Goal: Task Accomplishment & Management: Complete application form

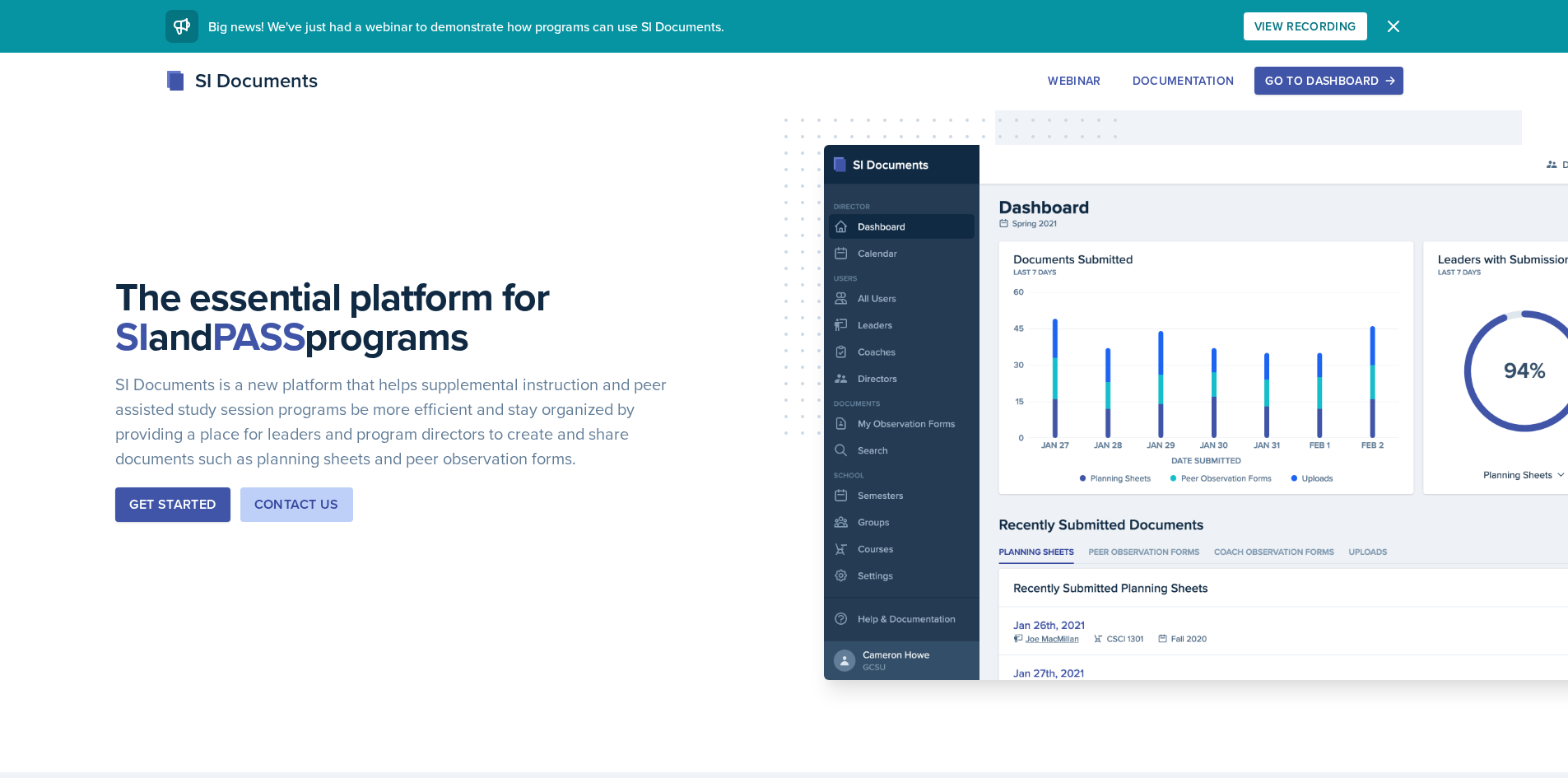
click at [1324, 88] on div "Go to Dashboard" at bounding box center [1328, 81] width 127 height 13
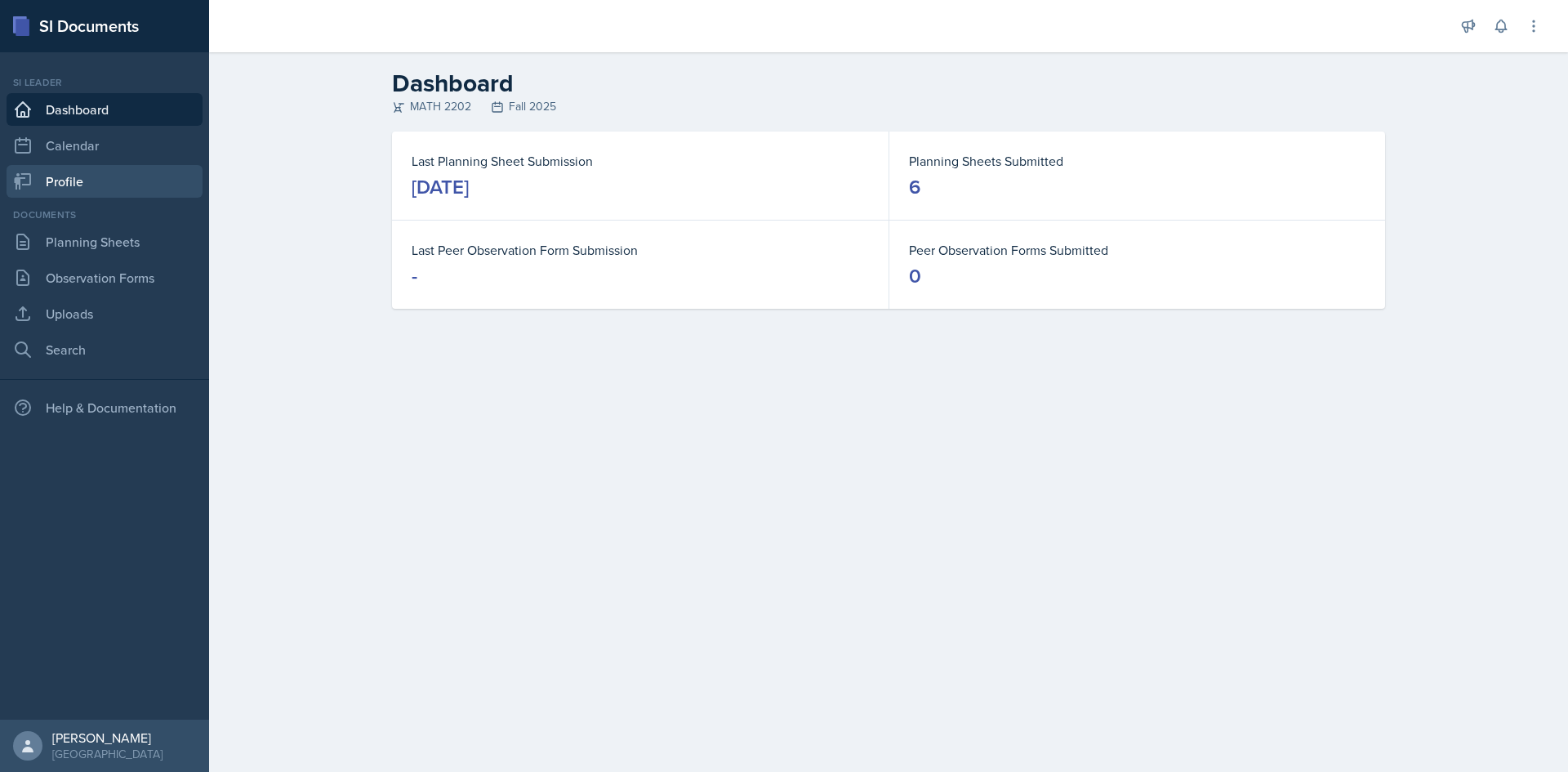
click at [99, 196] on link "Profile" at bounding box center [104, 181] width 196 height 32
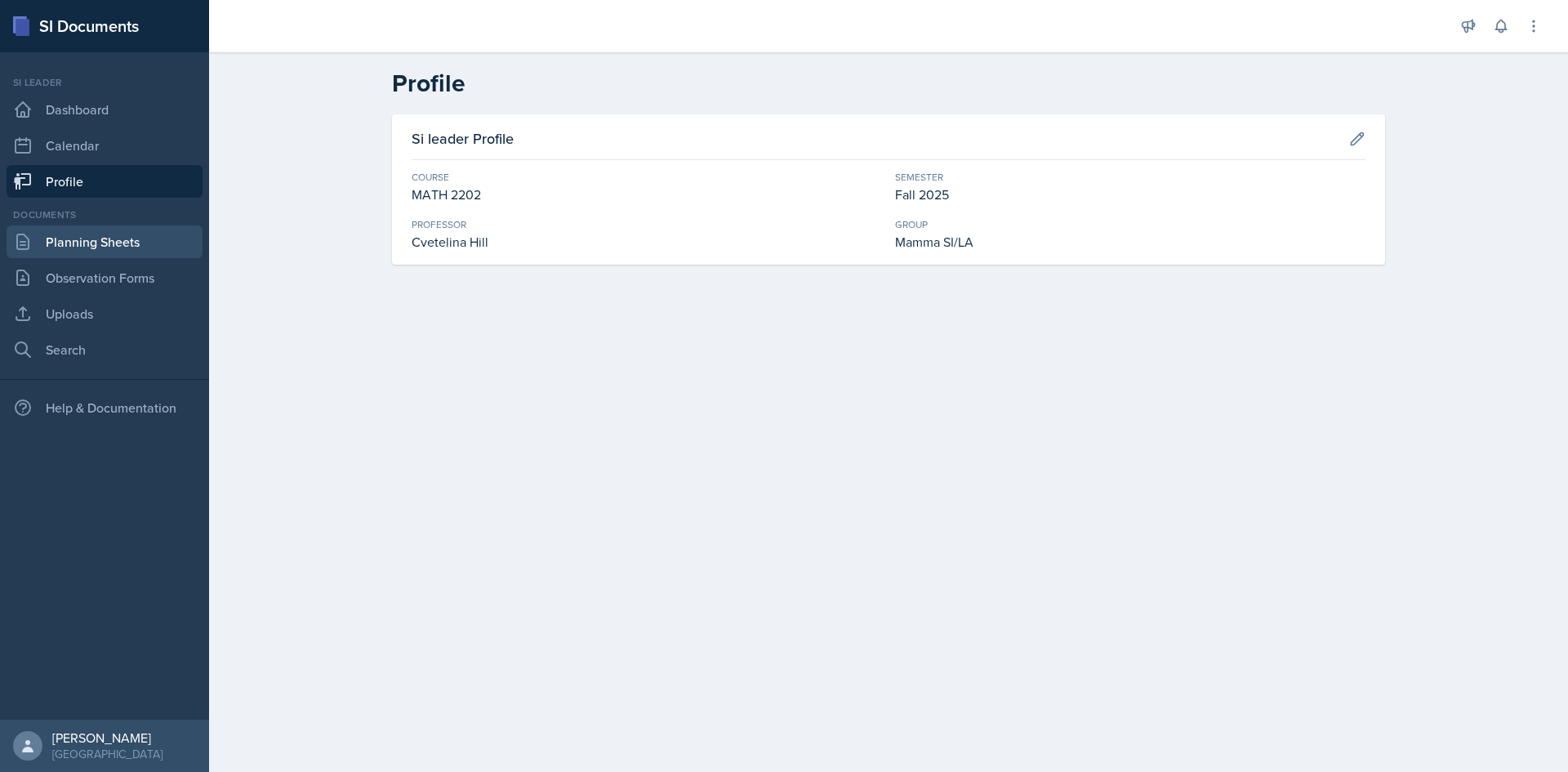
click at [90, 234] on link "Planning Sheets" at bounding box center [104, 242] width 196 height 32
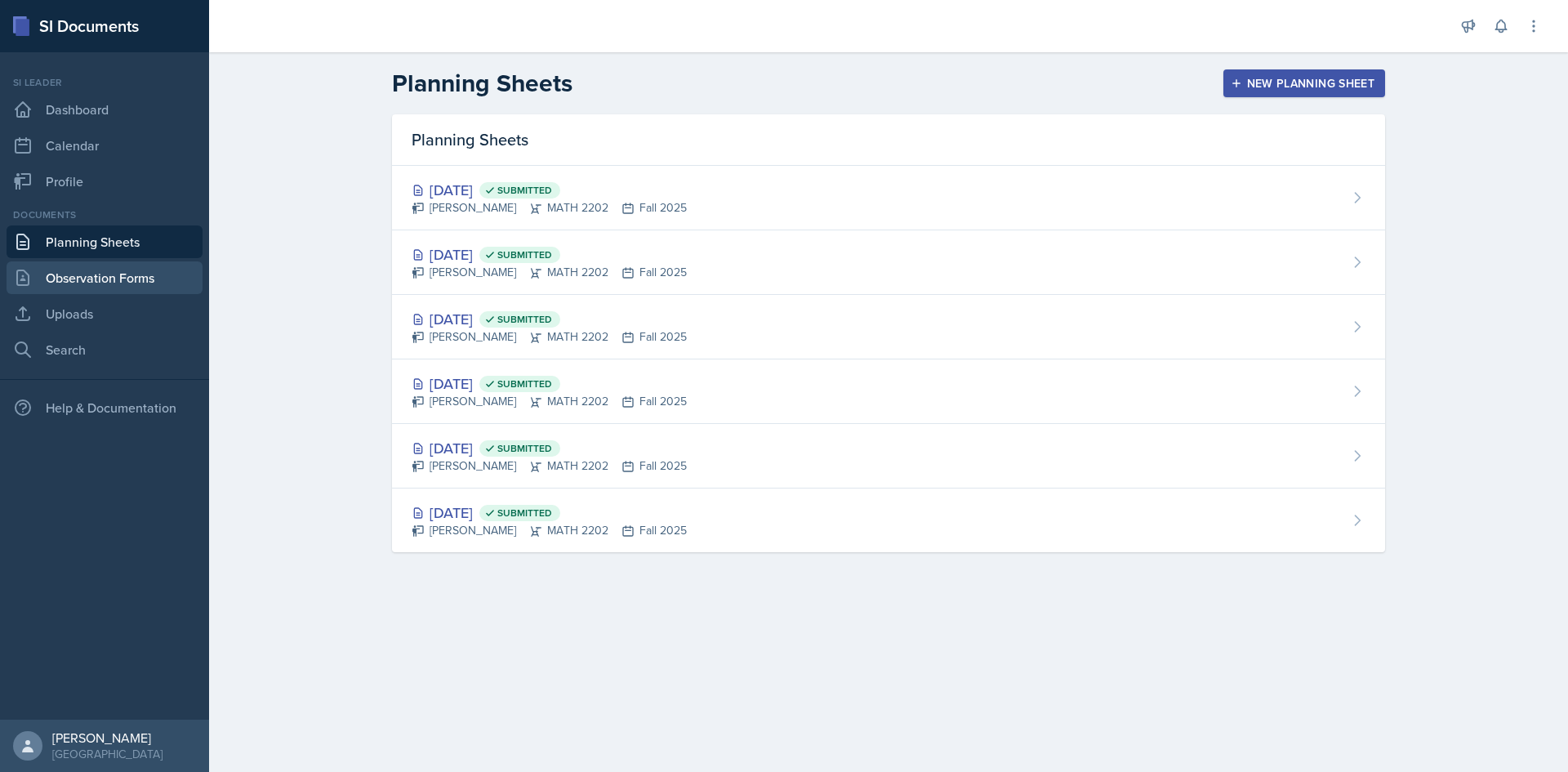
click at [104, 286] on link "Observation Forms" at bounding box center [104, 278] width 196 height 32
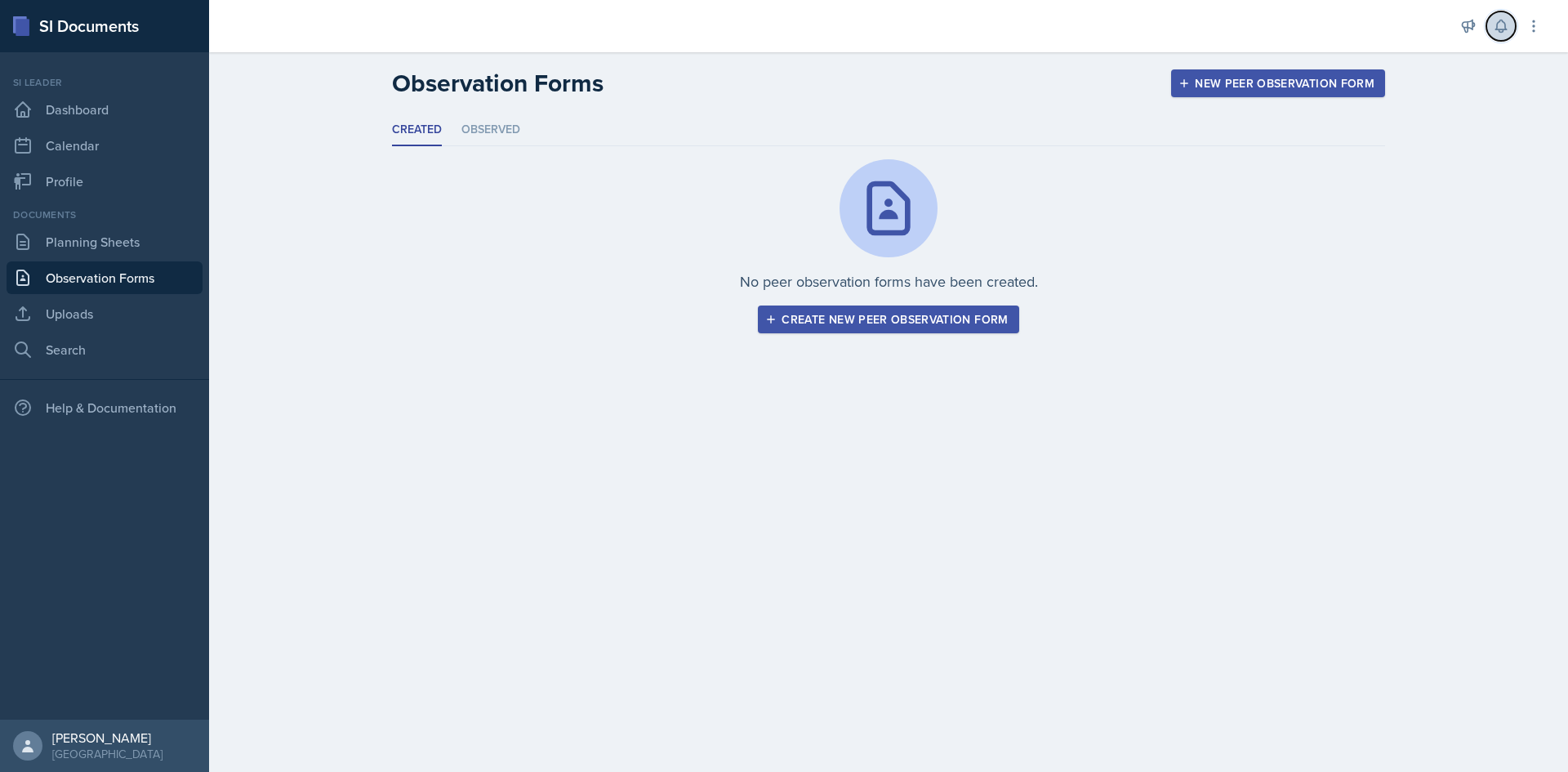
click at [1507, 24] on icon at bounding box center [1501, 25] width 17 height 17
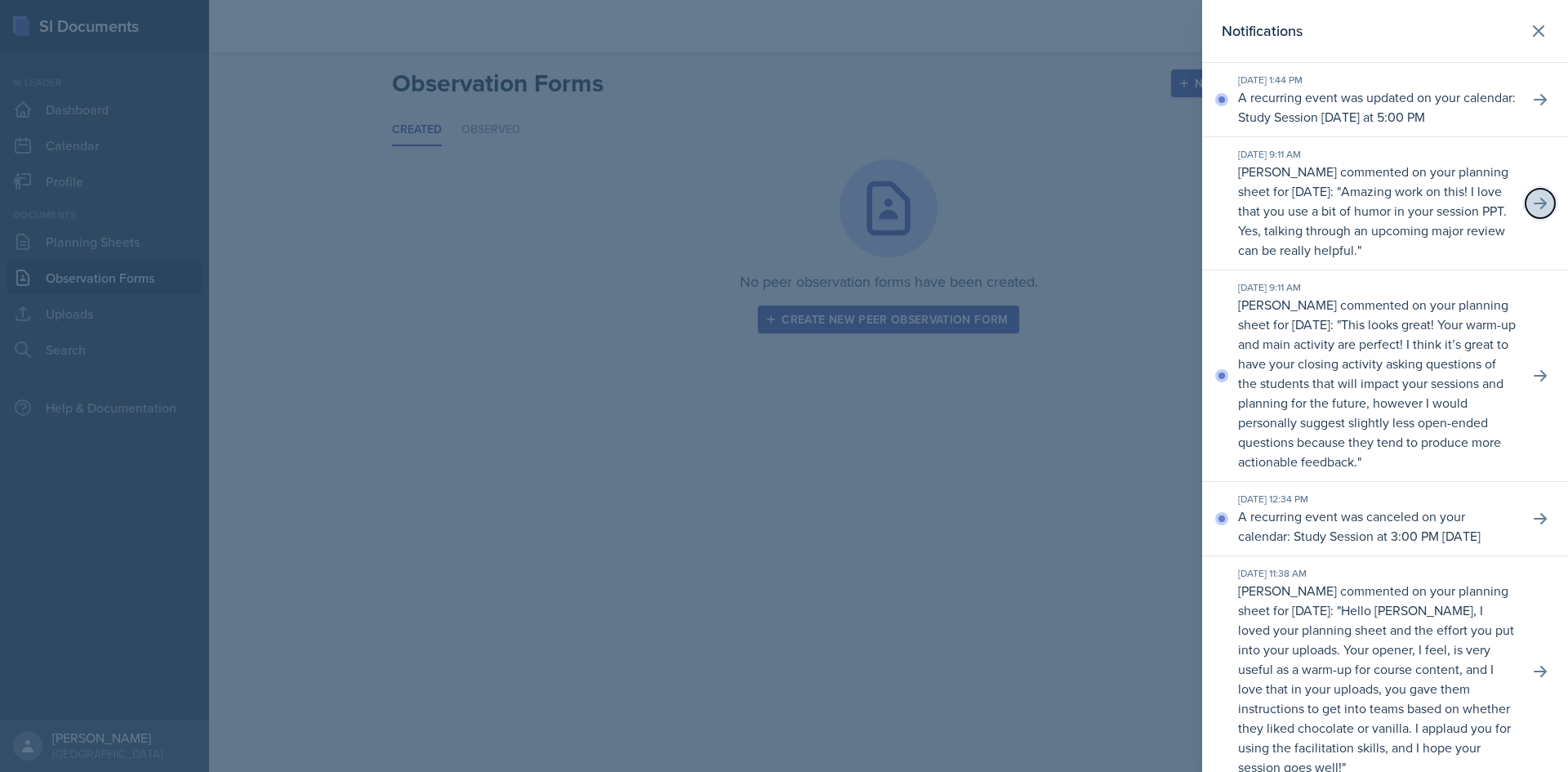
click at [1532, 212] on icon at bounding box center [1540, 203] width 17 height 17
click at [1532, 212] on div at bounding box center [1540, 203] width 17 height 17
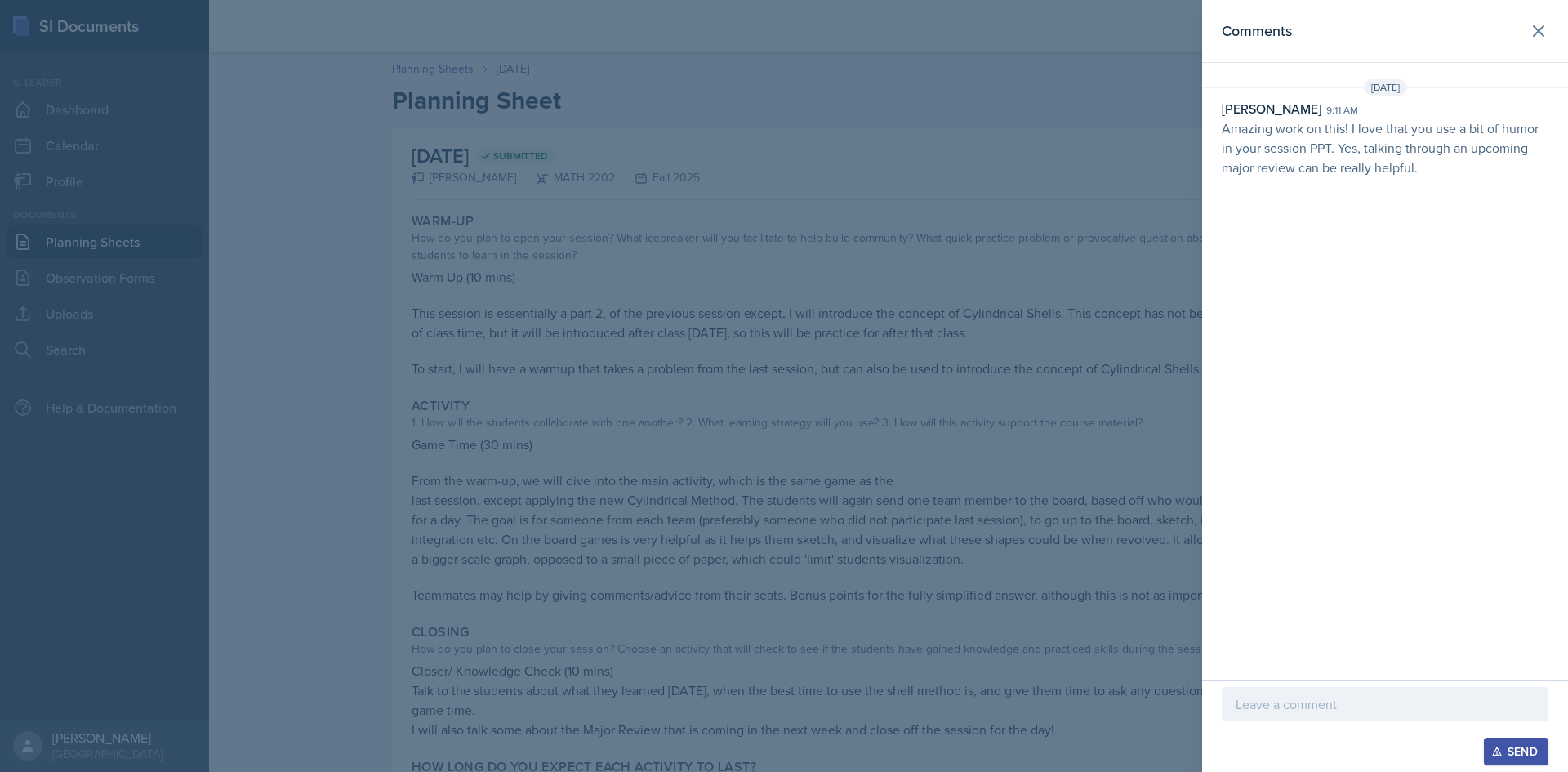
click at [1312, 713] on div at bounding box center [1385, 703] width 327 height 34
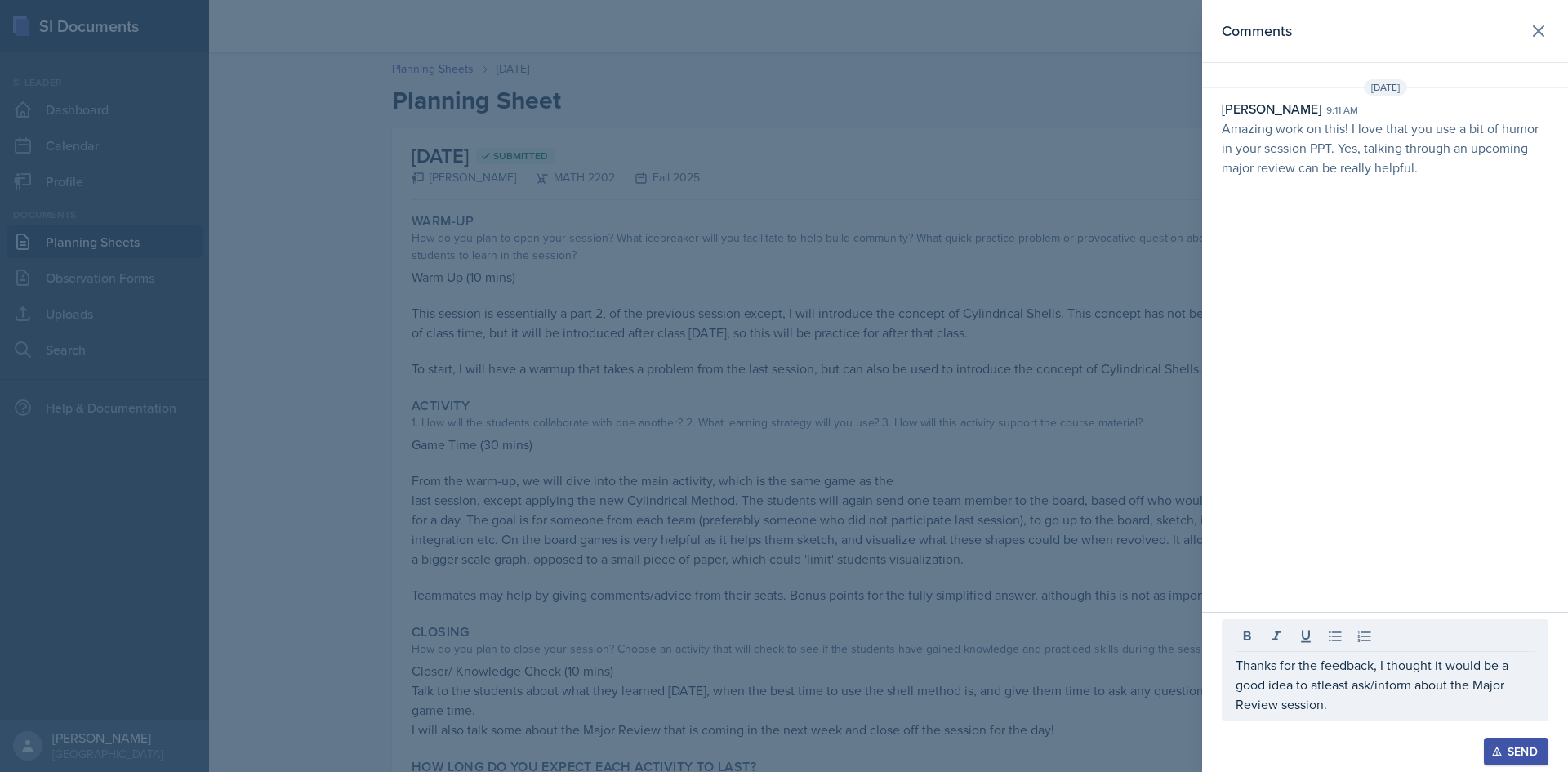
click at [1502, 756] on icon "button" at bounding box center [1497, 751] width 11 height 11
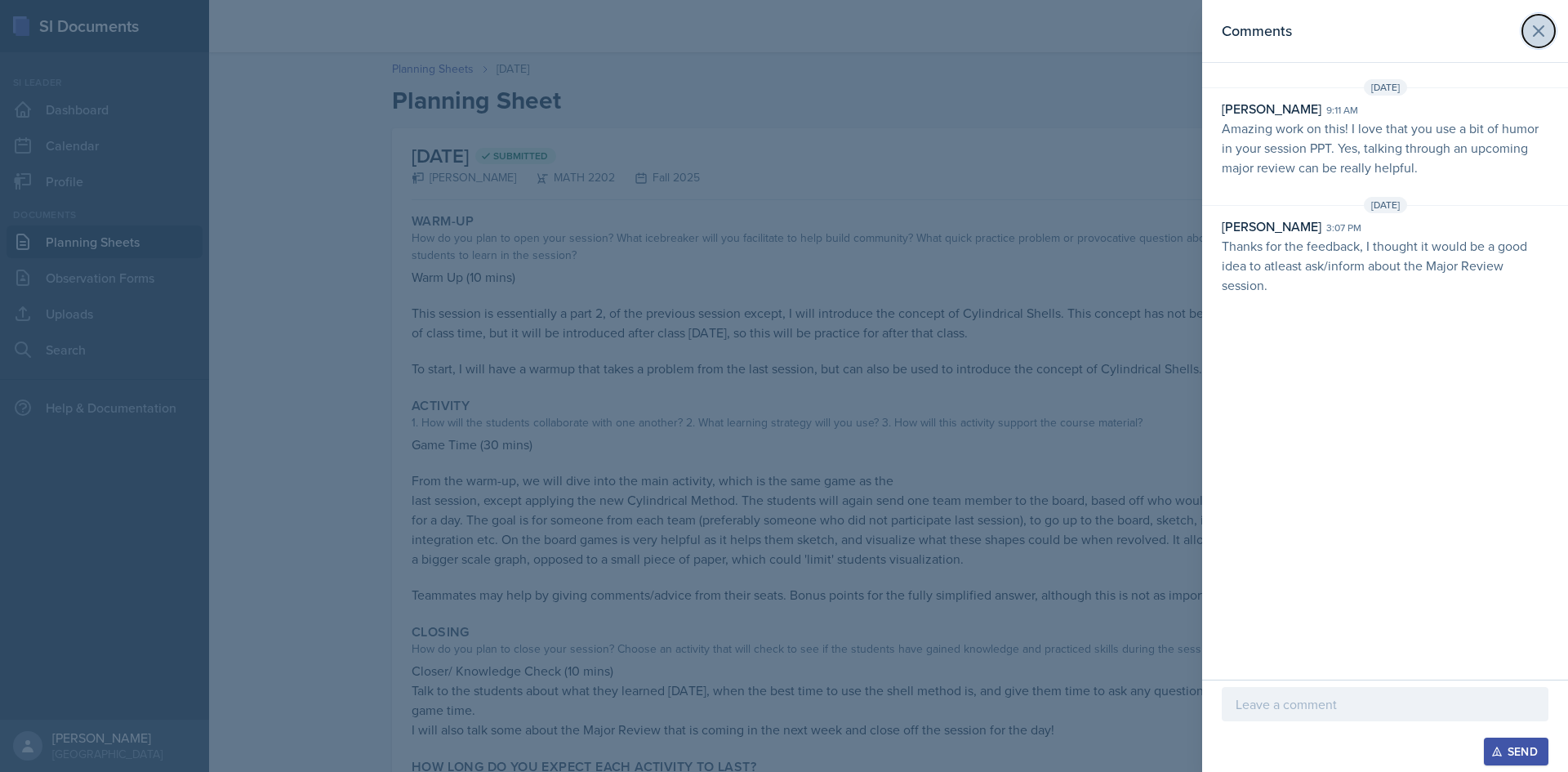
click at [1547, 34] on icon at bounding box center [1538, 31] width 19 height 19
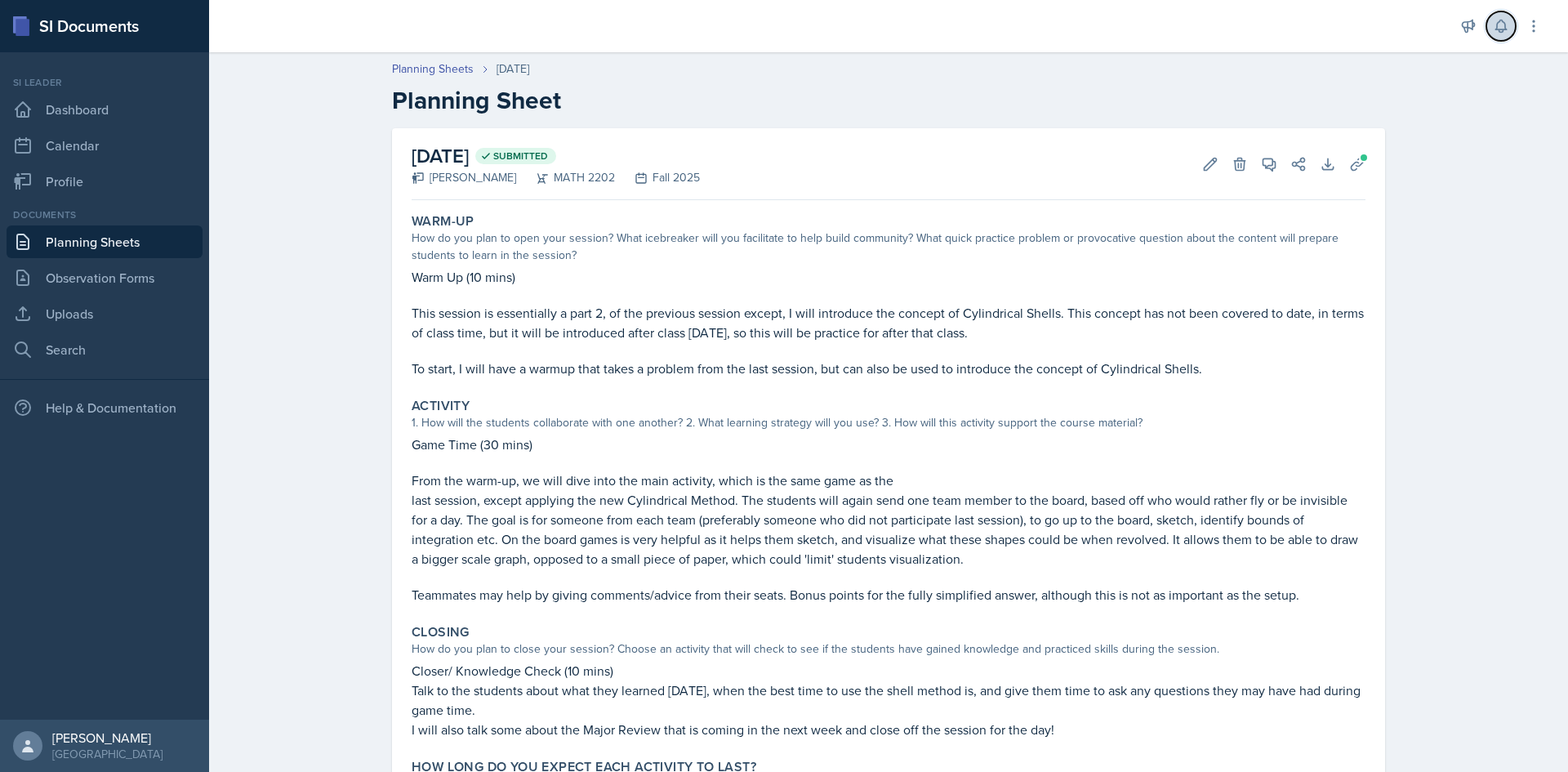
click at [1509, 24] on button at bounding box center [1500, 25] width 29 height 29
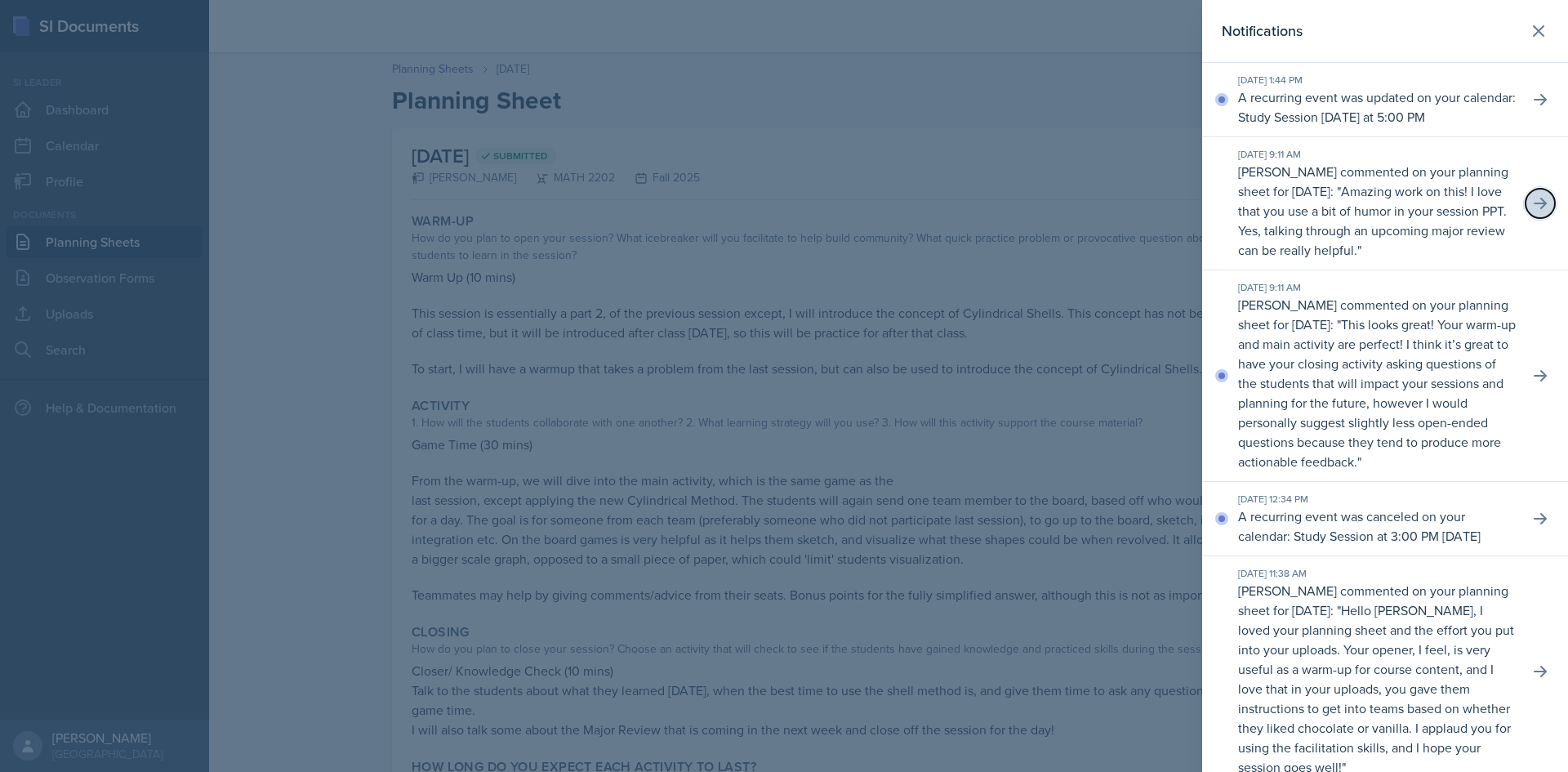
click at [1528, 213] on button at bounding box center [1540, 203] width 29 height 29
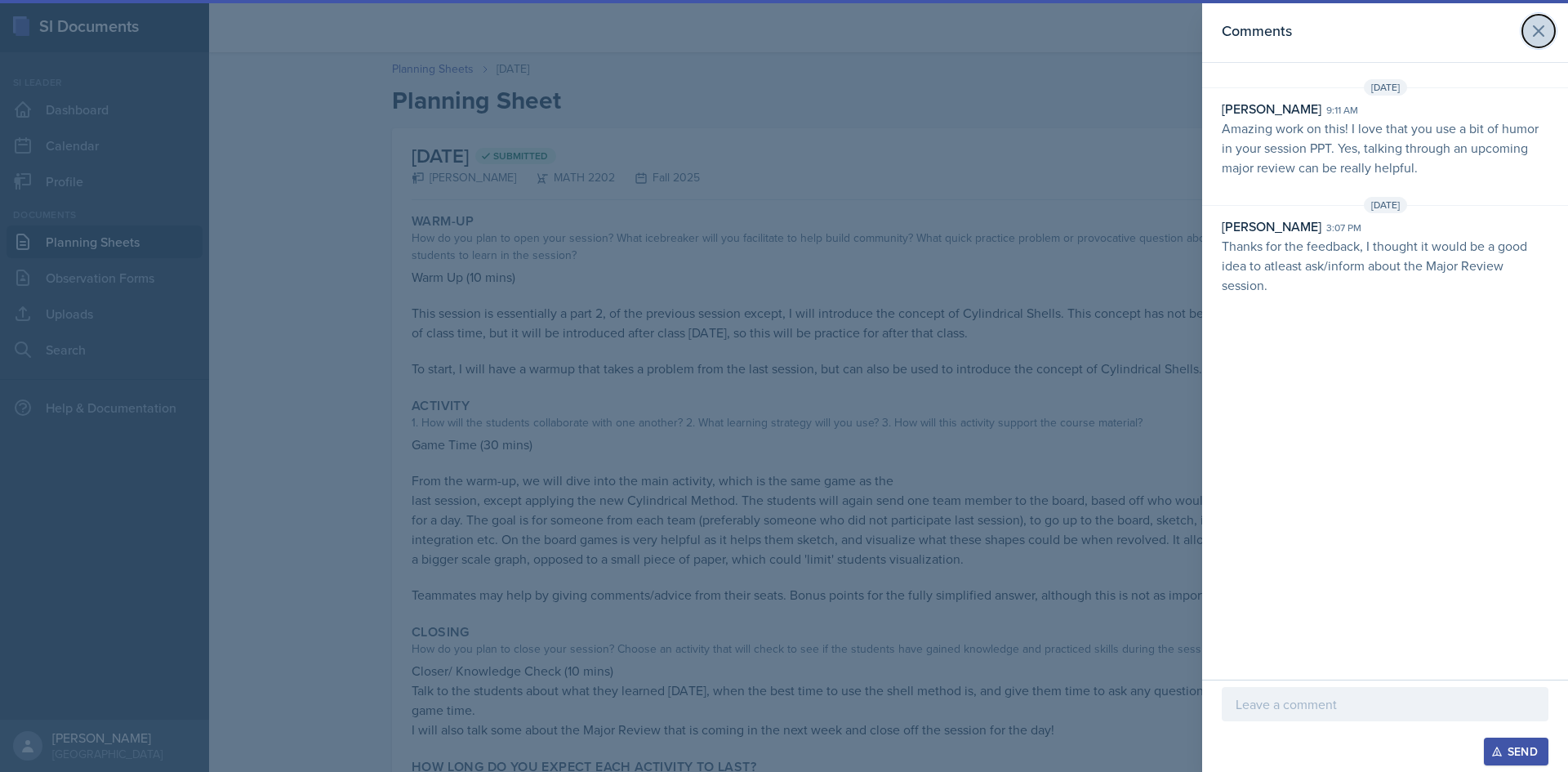
click at [1541, 31] on icon at bounding box center [1538, 31] width 19 height 19
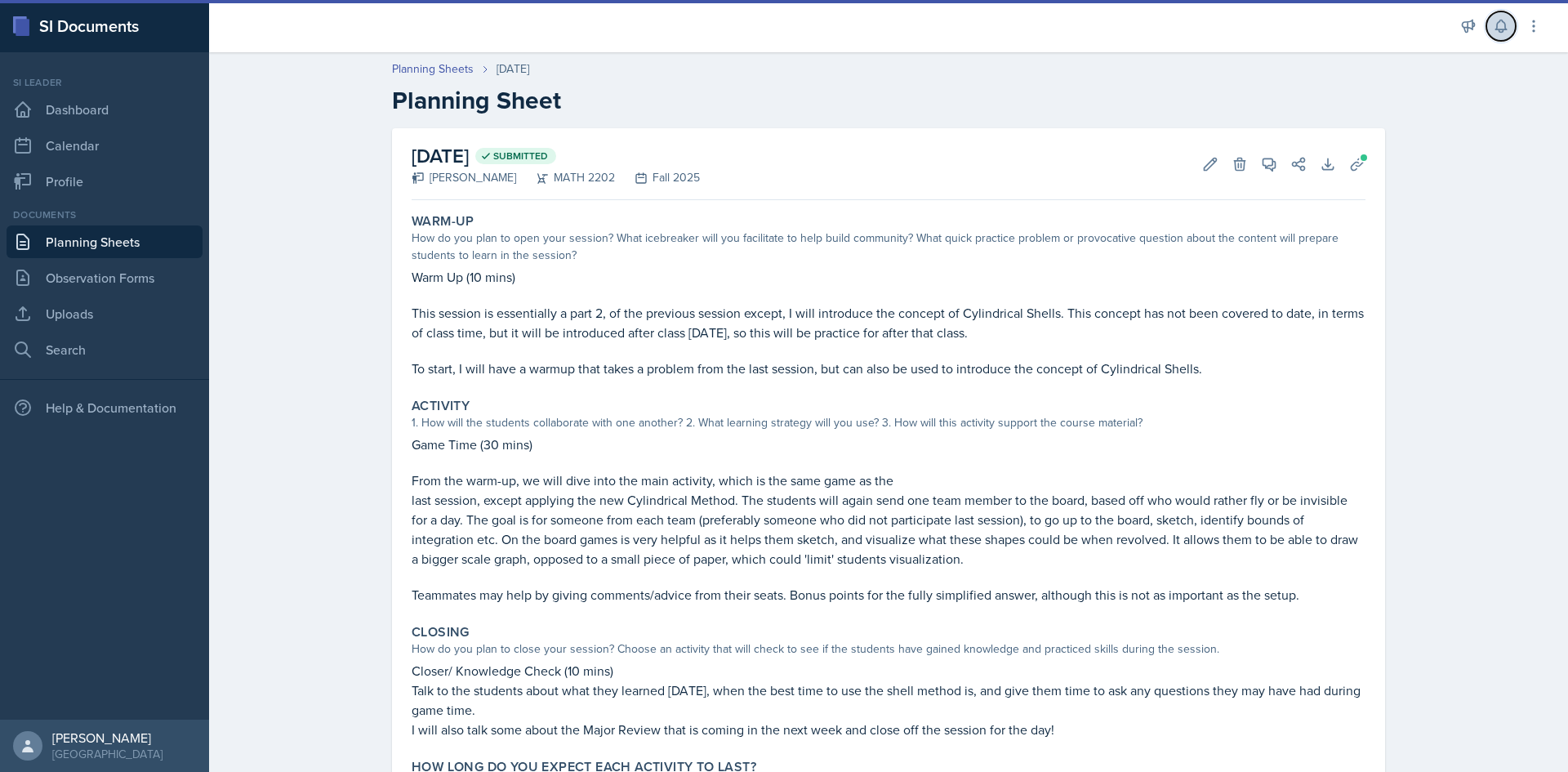
click at [1493, 26] on icon at bounding box center [1501, 25] width 17 height 17
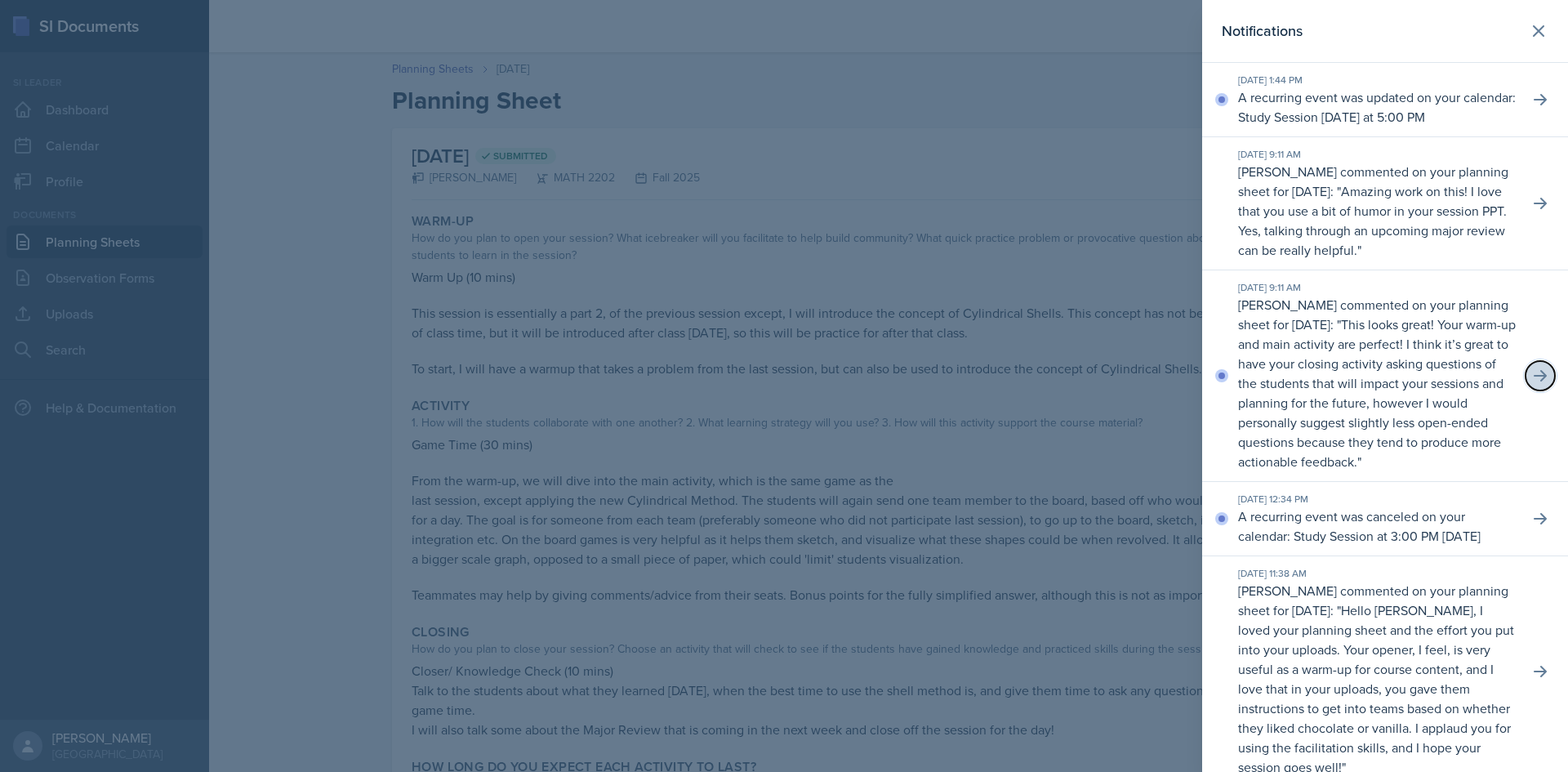
click at [1534, 384] on icon at bounding box center [1540, 376] width 17 height 17
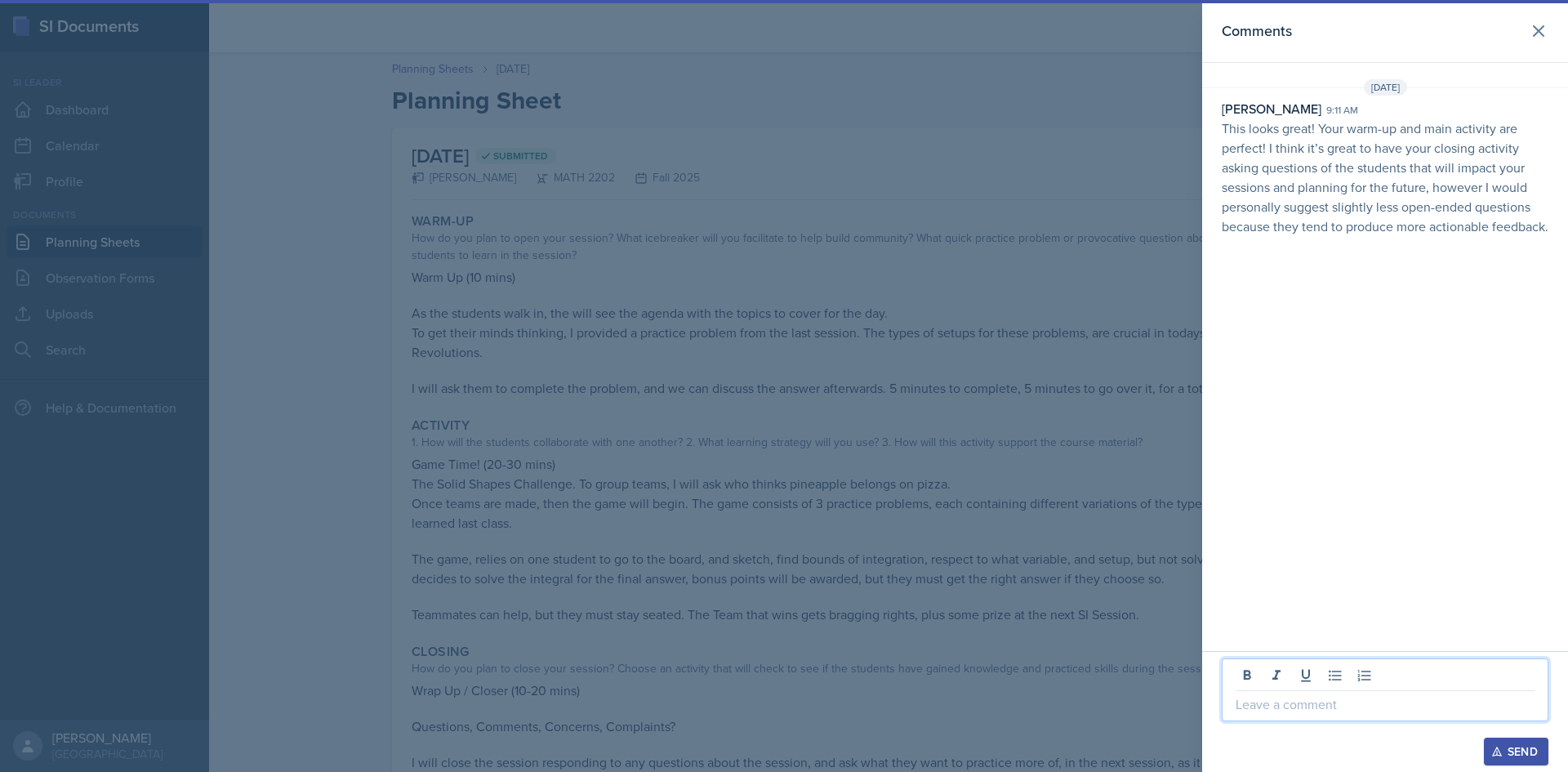
click at [1329, 699] on p at bounding box center [1385, 704] width 298 height 19
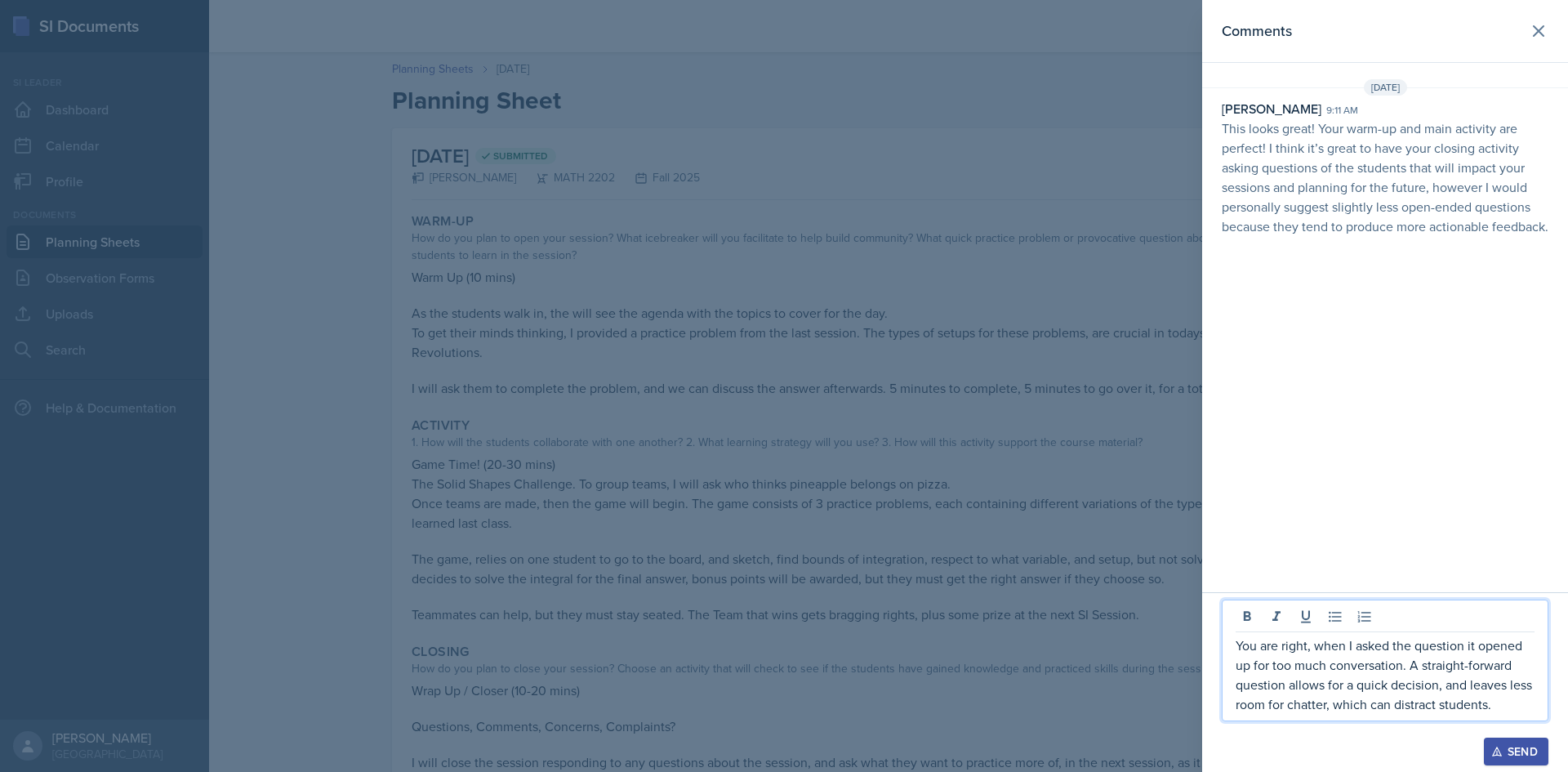
click at [1509, 745] on div "Send" at bounding box center [1515, 751] width 43 height 13
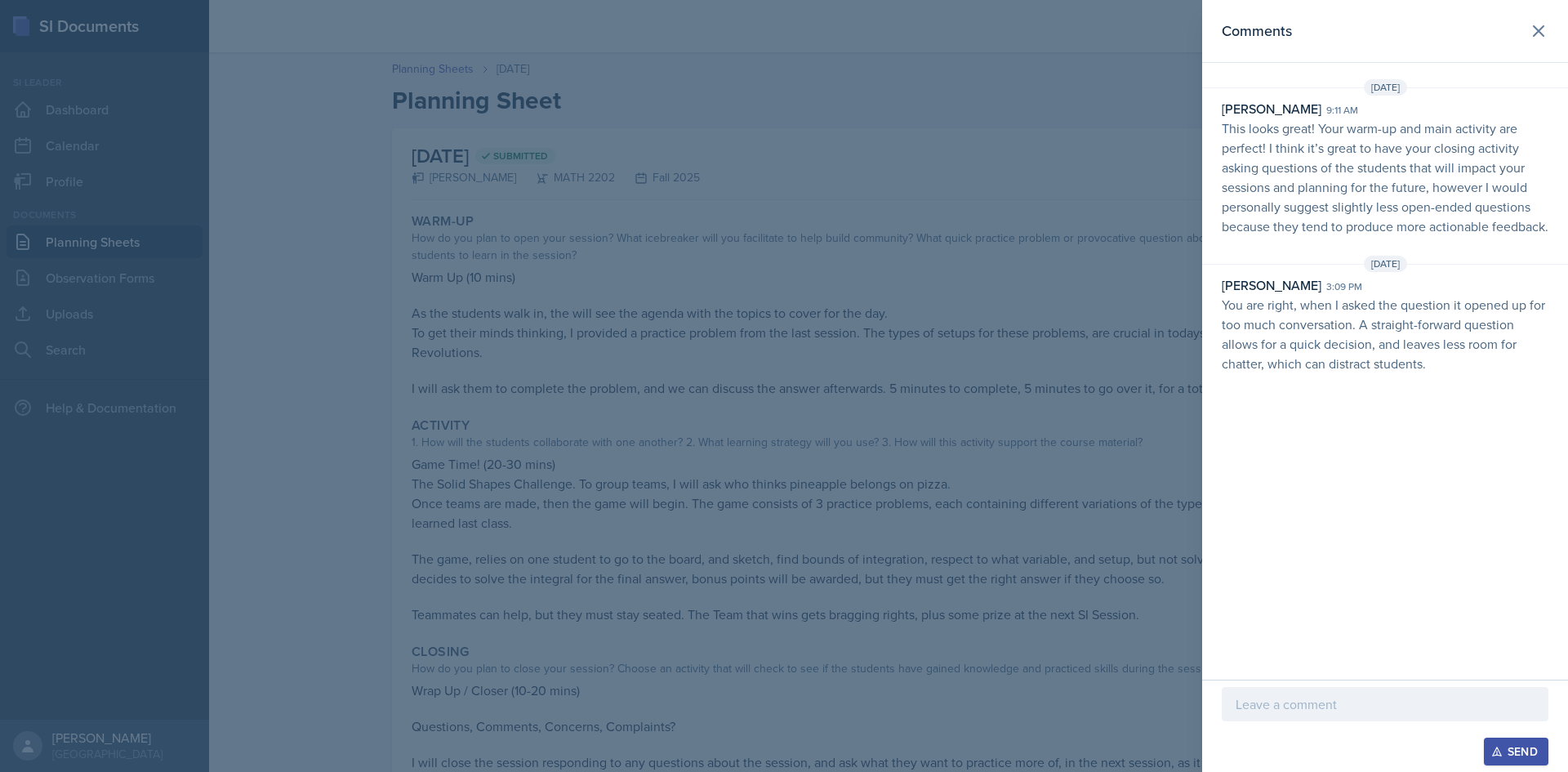
click at [1124, 177] on div at bounding box center [784, 386] width 1568 height 772
